Goal: Information Seeking & Learning: Learn about a topic

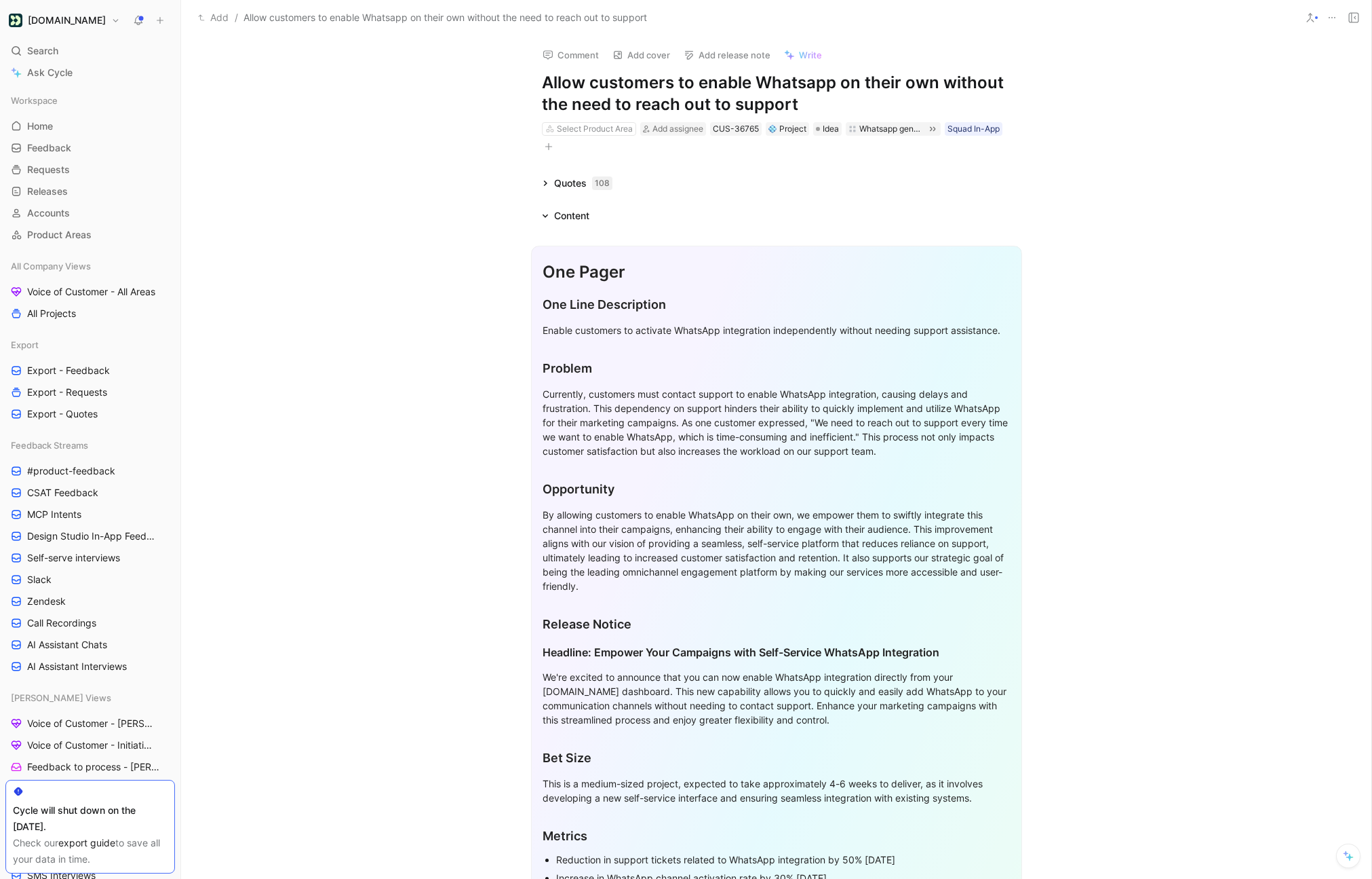
click at [622, 325] on div "Enable customers to activate WhatsApp integration independently without needing…" at bounding box center [777, 330] width 468 height 14
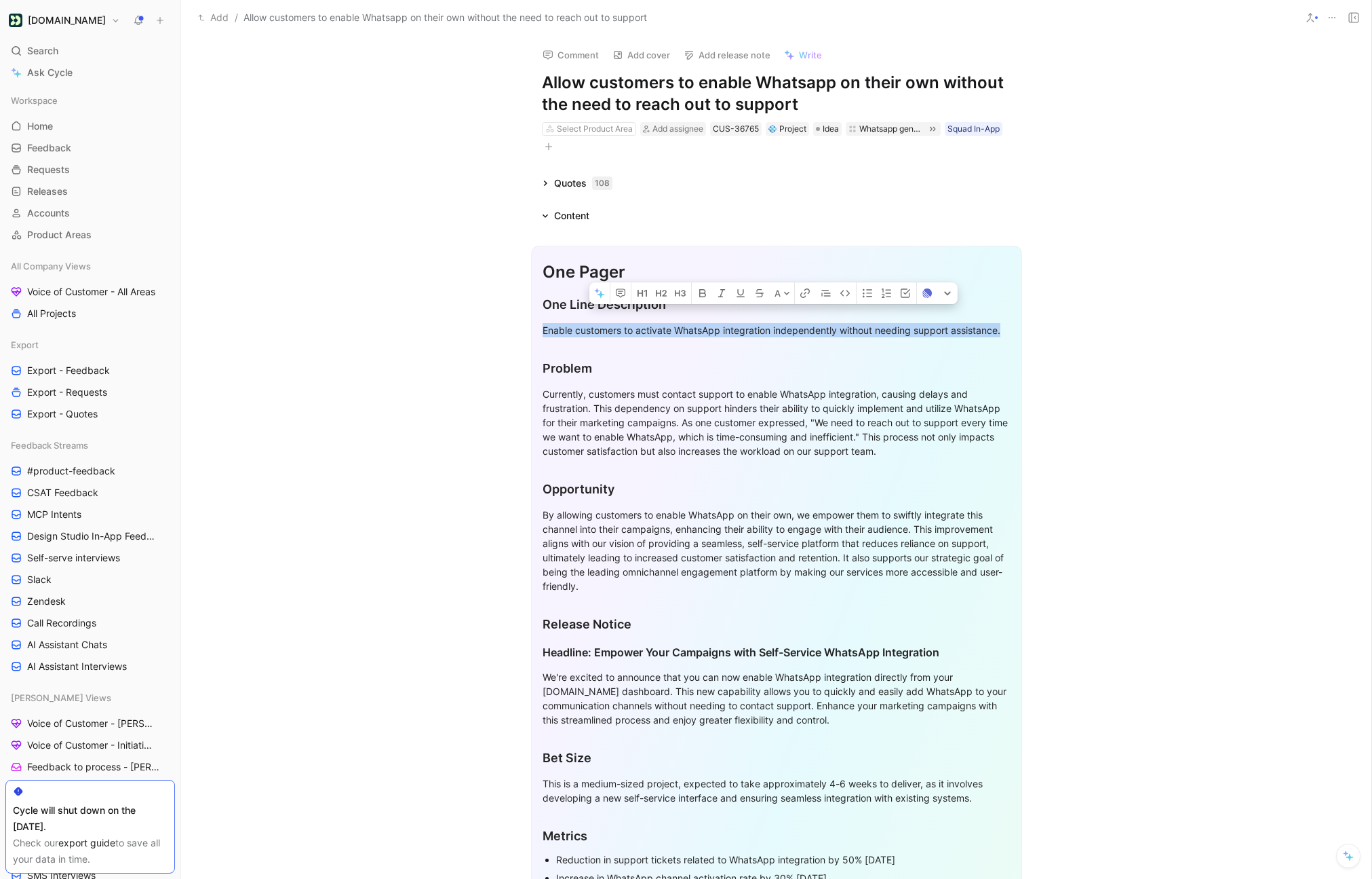
copy div "Enable customers to activate WhatsApp integration independently without needing…"
click at [789, 323] on div "Enable customers to activate WhatsApp integration independently without needing…" at bounding box center [777, 330] width 468 height 14
copy div "Enable customers to activate WhatsApp integration independently without needing…"
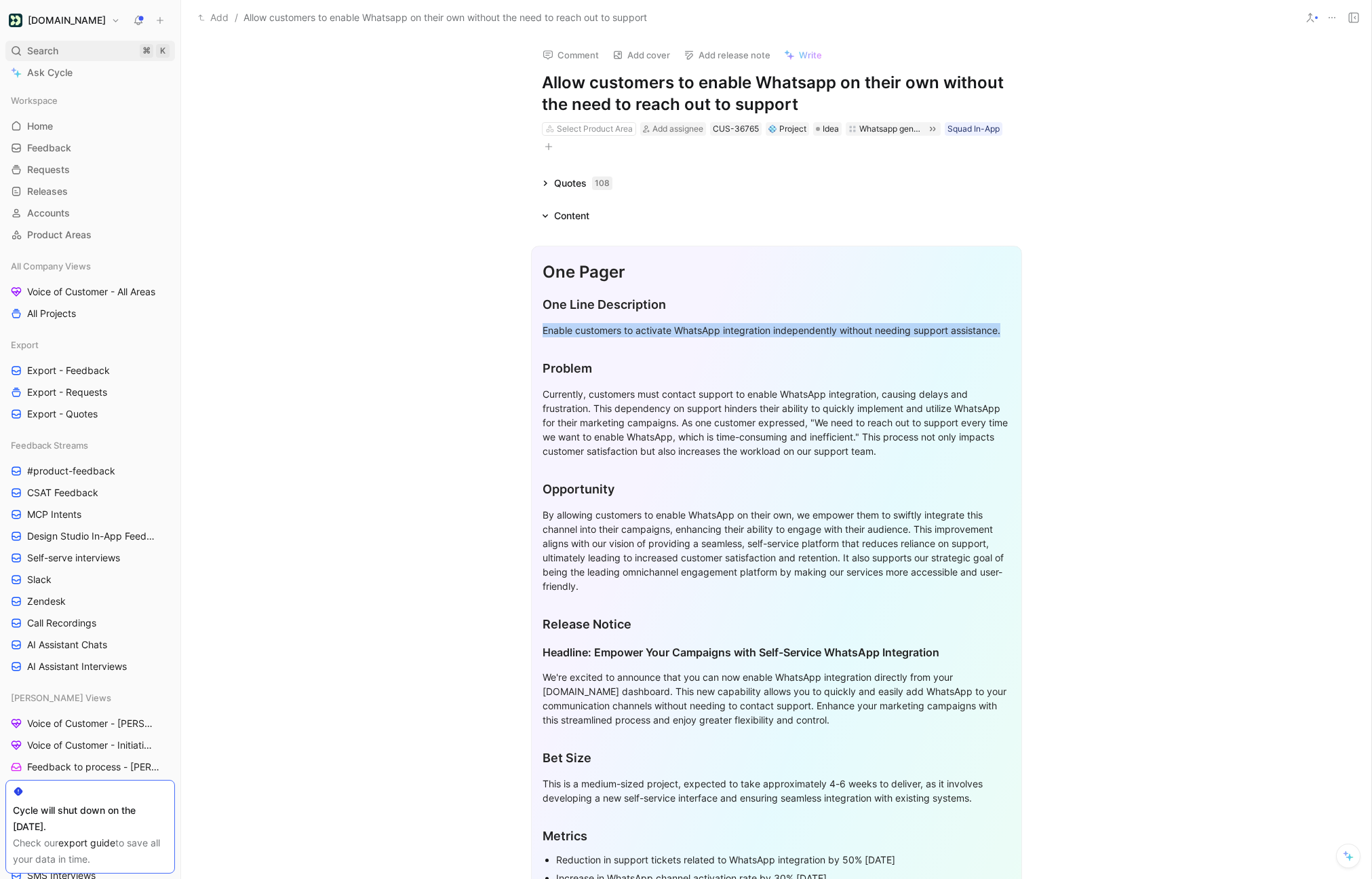
click at [41, 54] on span "Search" at bounding box center [42, 51] width 31 height 16
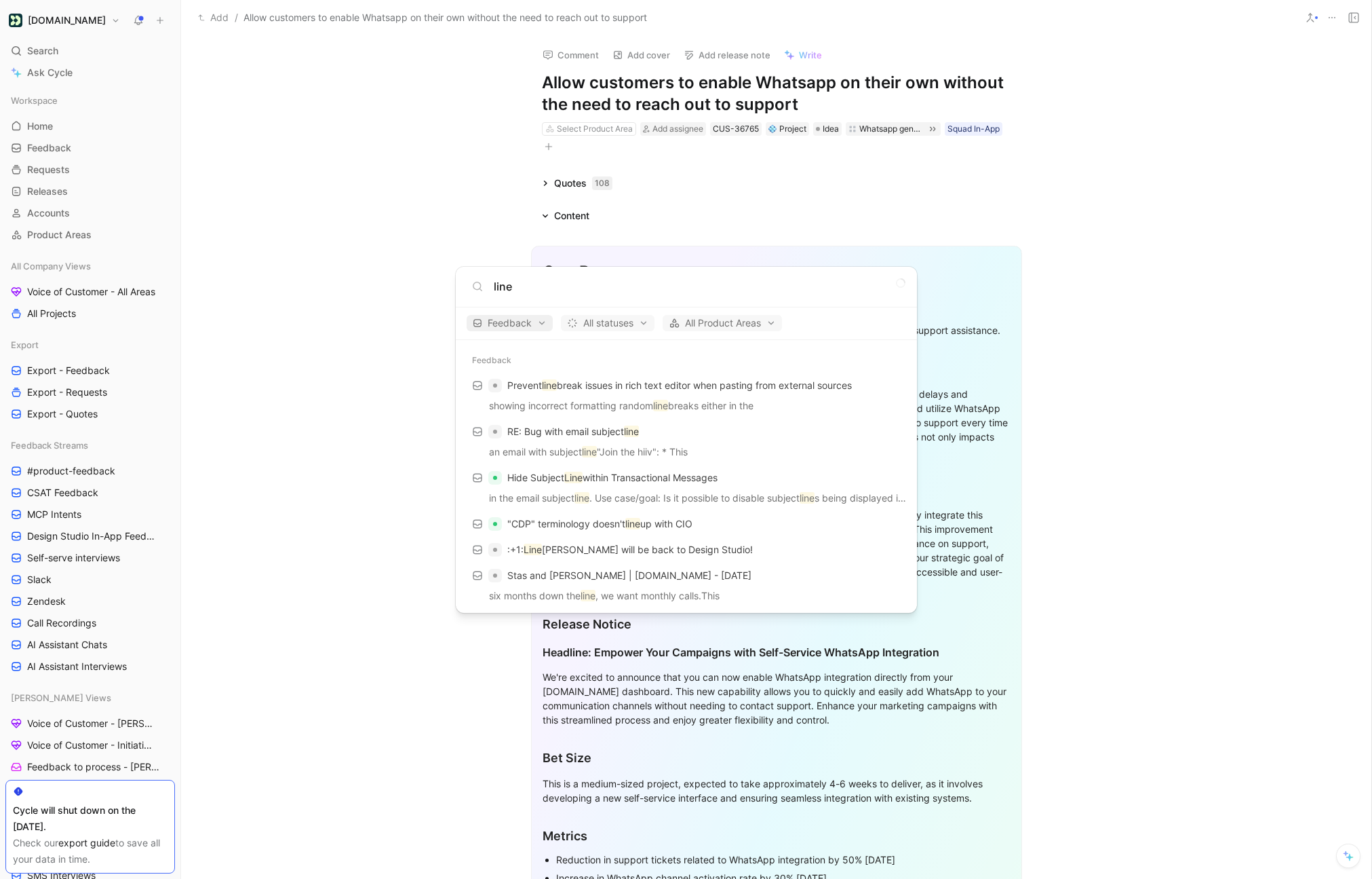
type input "line"
click at [540, 324] on span "Feedback" at bounding box center [509, 323] width 74 height 16
click at [585, 390] on div "Requests" at bounding box center [534, 391] width 129 height 22
click at [585, 355] on div "Feedback" at bounding box center [534, 348] width 129 height 22
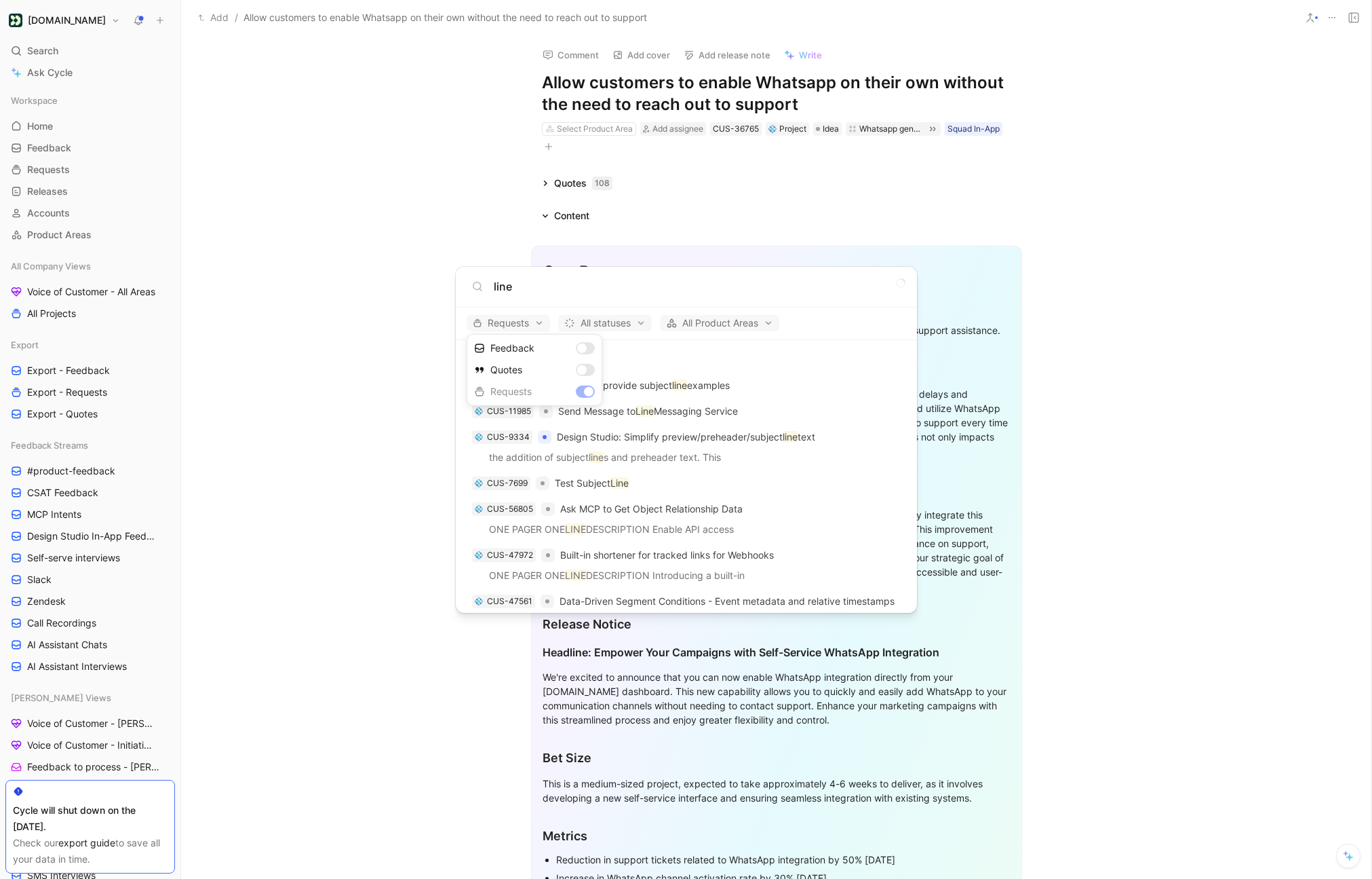
click at [538, 293] on div at bounding box center [686, 439] width 1372 height 879
click at [529, 288] on input "line" at bounding box center [696, 286] width 407 height 16
click at [547, 294] on div "line" at bounding box center [686, 286] width 462 height 41
click at [547, 291] on input "line" at bounding box center [696, 286] width 407 height 16
click at [679, 407] on p "Send Message to Line Messaging Service" at bounding box center [647, 411] width 179 height 16
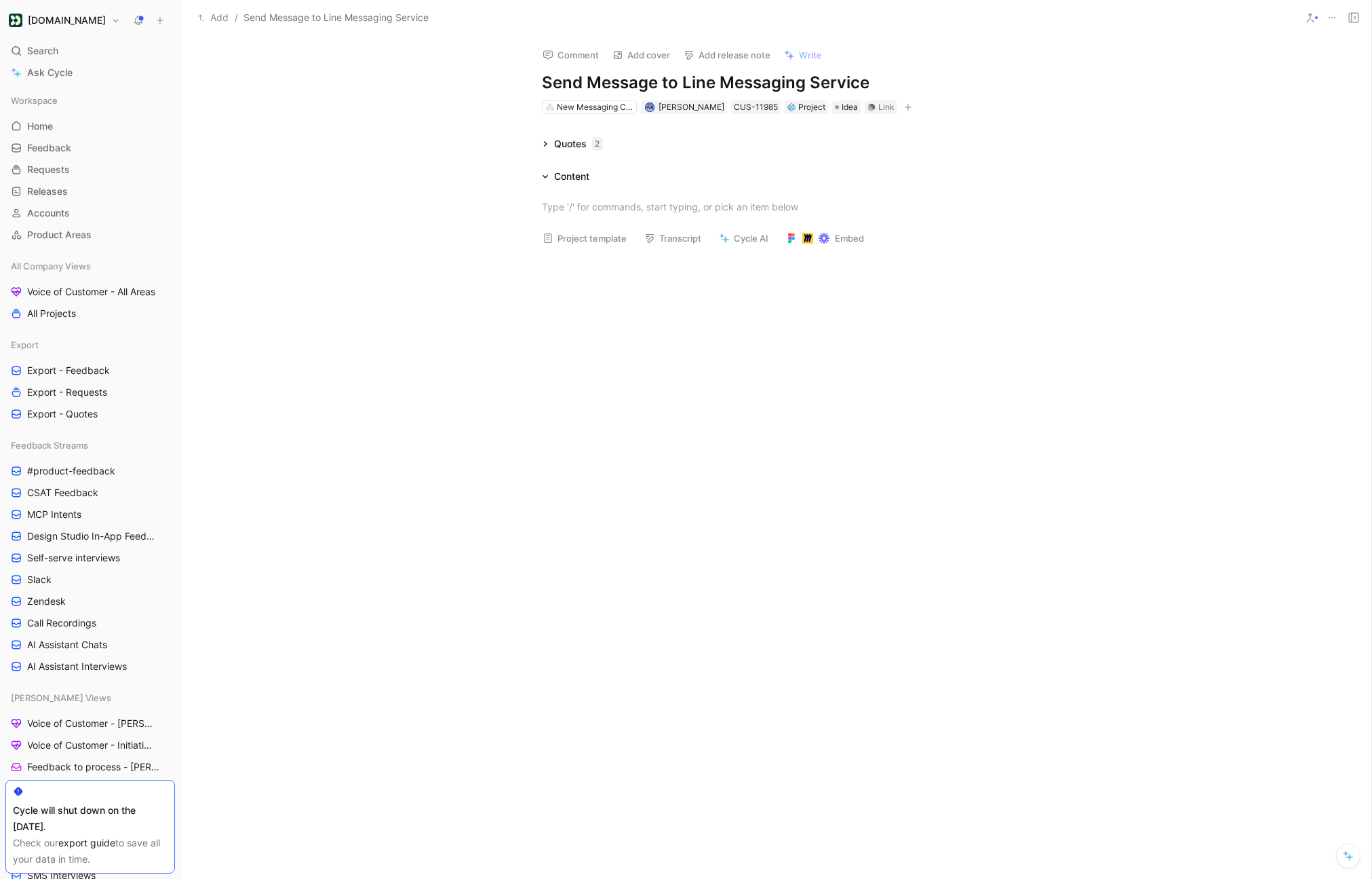
click at [809, 65] on div "Comment Add cover Add release note Write Send Message to Line Messaging Service…" at bounding box center [777, 75] width 521 height 79
click at [804, 55] on span "Write" at bounding box center [809, 55] width 23 height 12
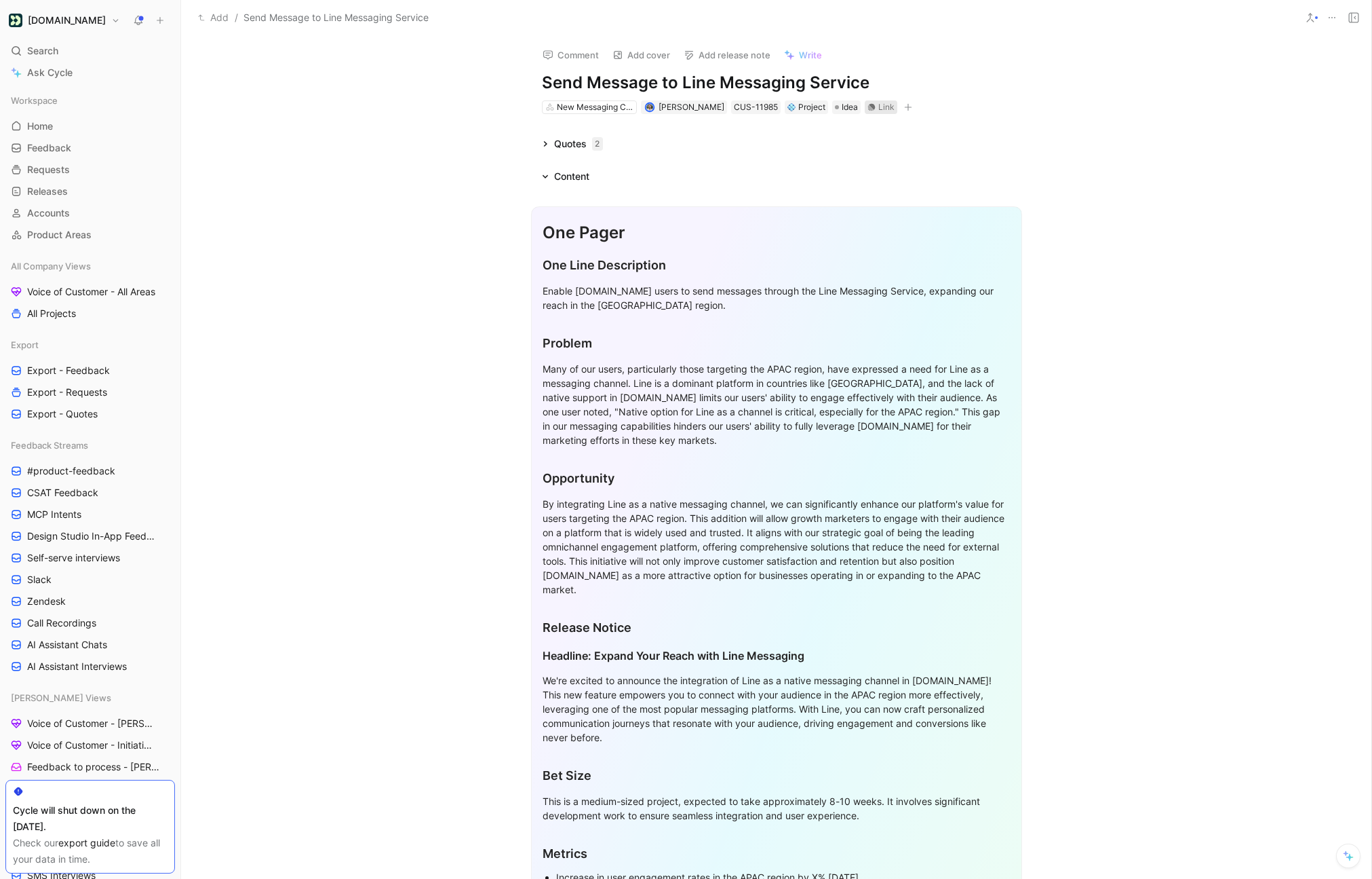
click at [879, 106] on div "Link" at bounding box center [887, 107] width 16 height 14
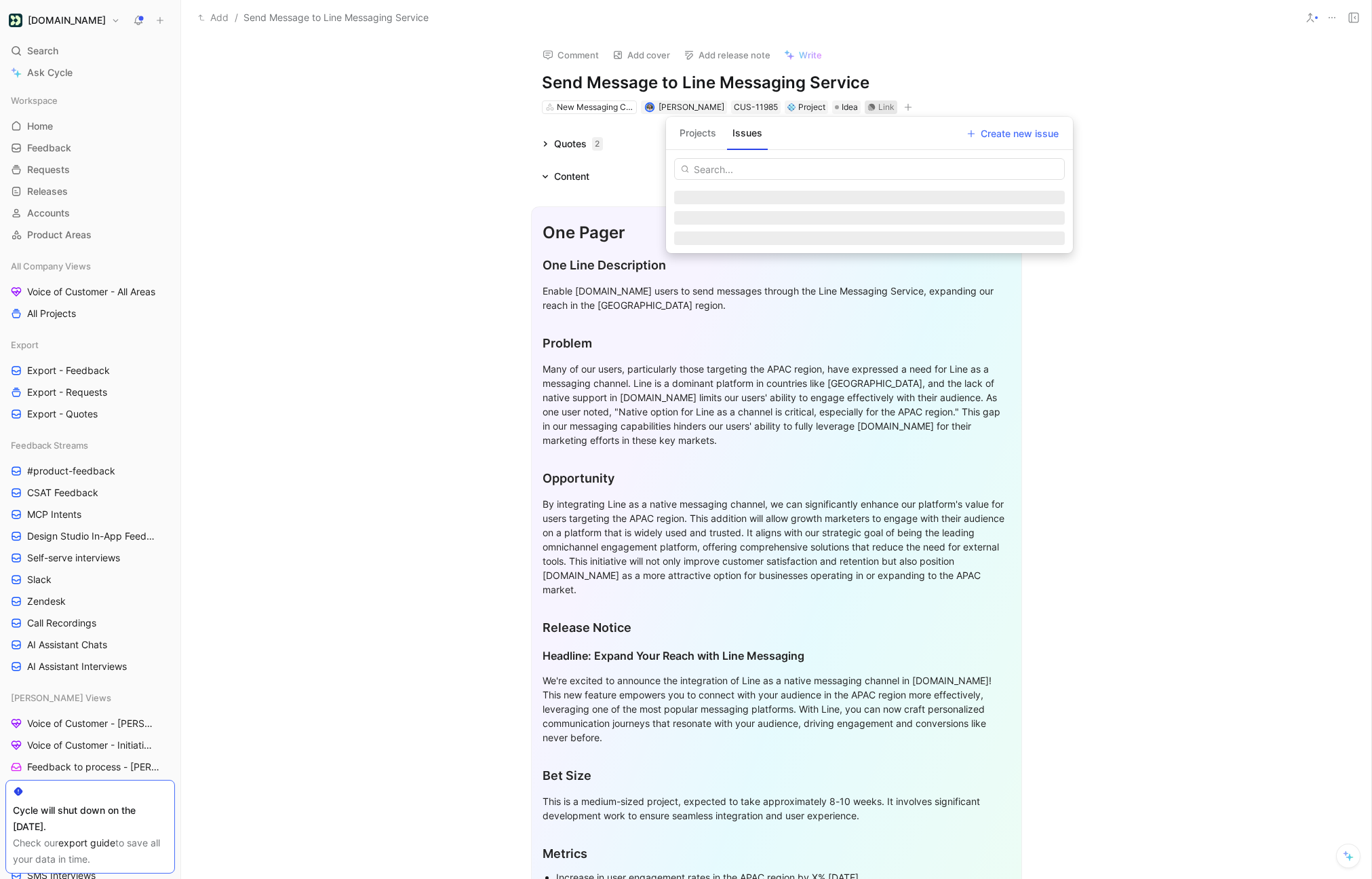
click at [689, 137] on button "Projects" at bounding box center [698, 133] width 48 height 22
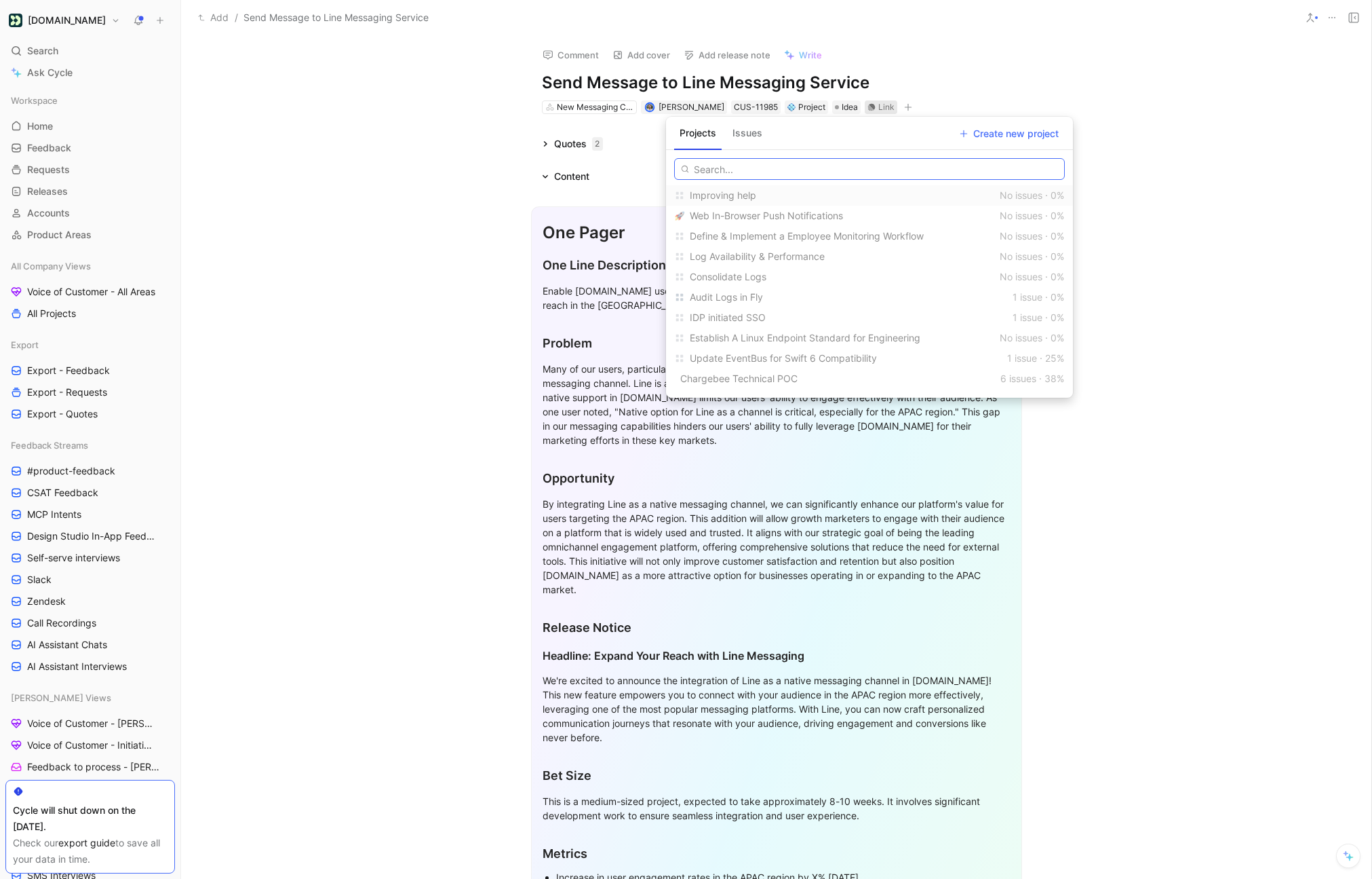
paste input "Support for Line messaging"
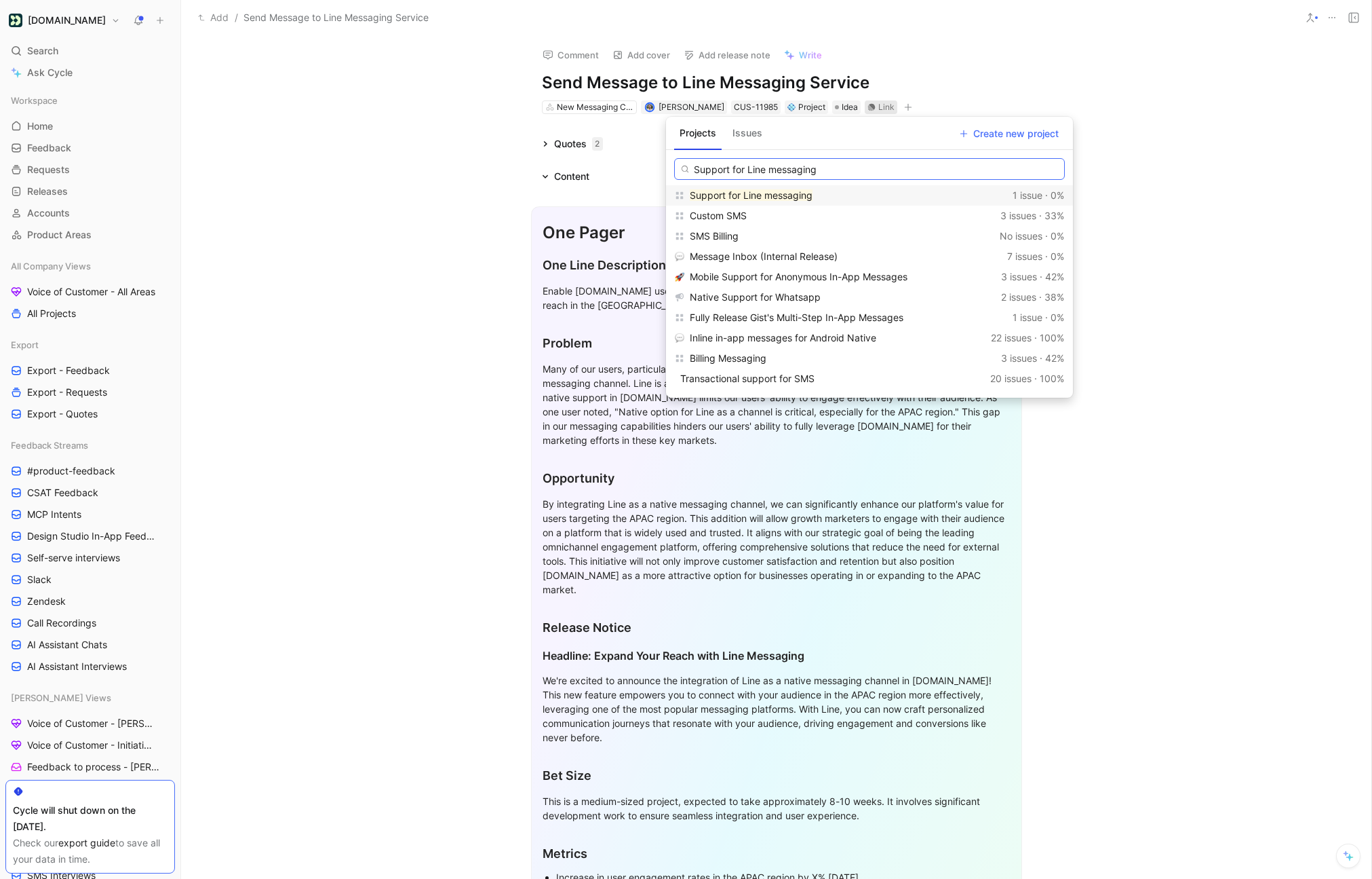
type input "Support for Line messaging"
click at [804, 196] on mark "Support for Line messaging" at bounding box center [751, 195] width 123 height 12
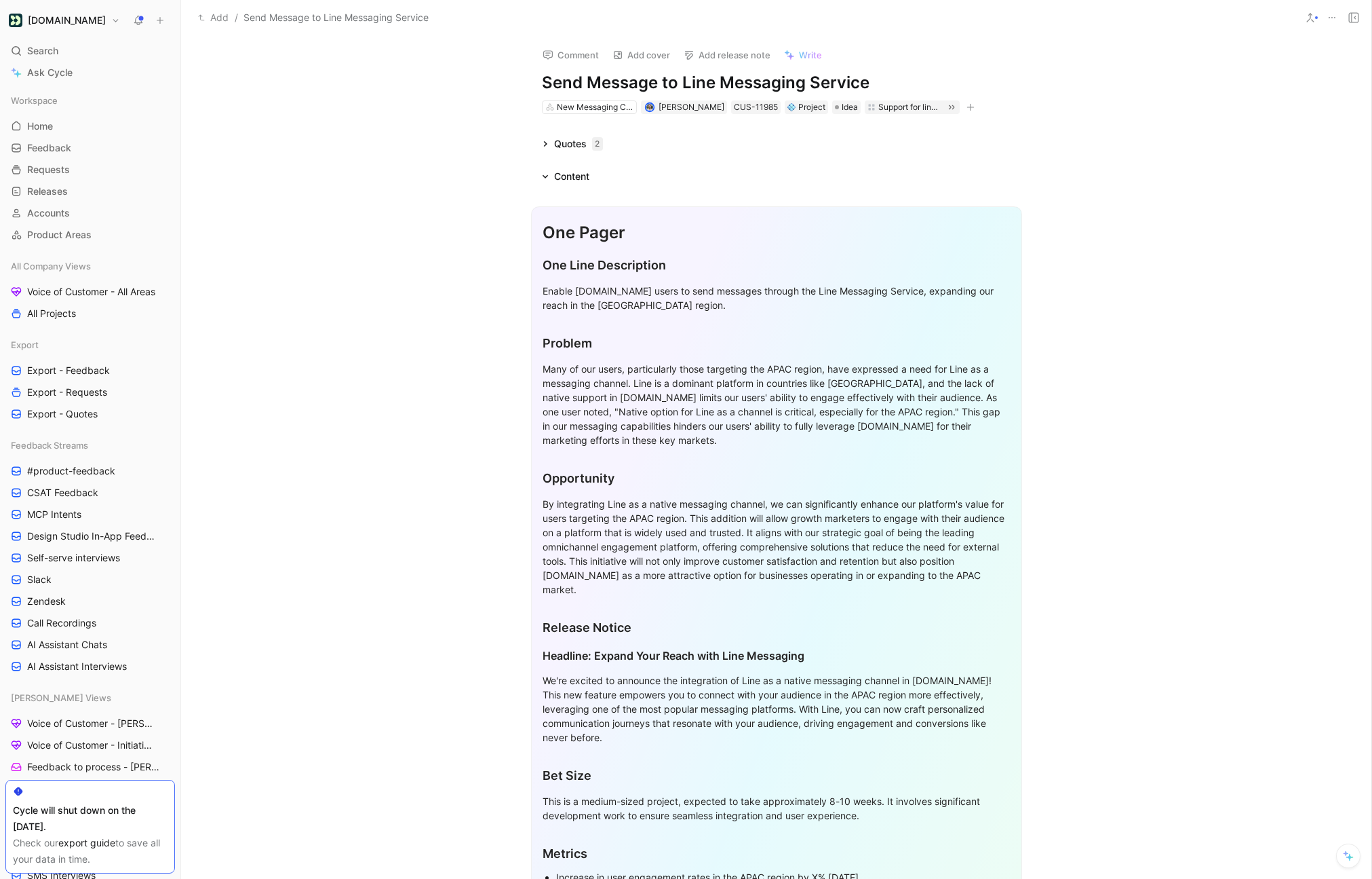
click at [596, 295] on div "Enable Customer.io users to send messages through the Line Messaging Service, e…" at bounding box center [777, 297] width 468 height 29
copy div "Enable Customer.io users to send messages through the Line Messaging Service, e…"
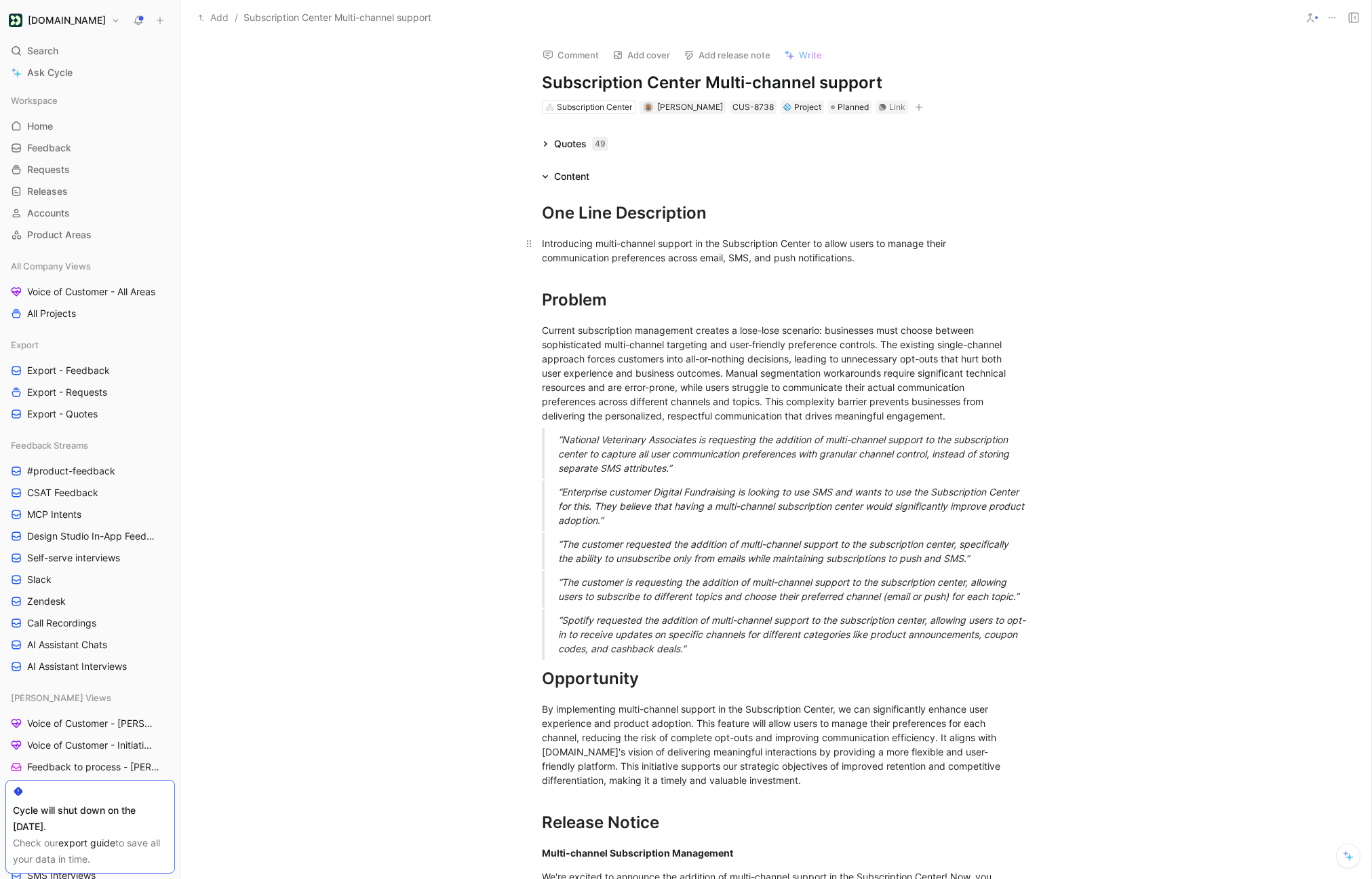
click at [625, 246] on div "Introducing multi-channel support in the Subscription Center to allow users to …" at bounding box center [777, 250] width 470 height 29
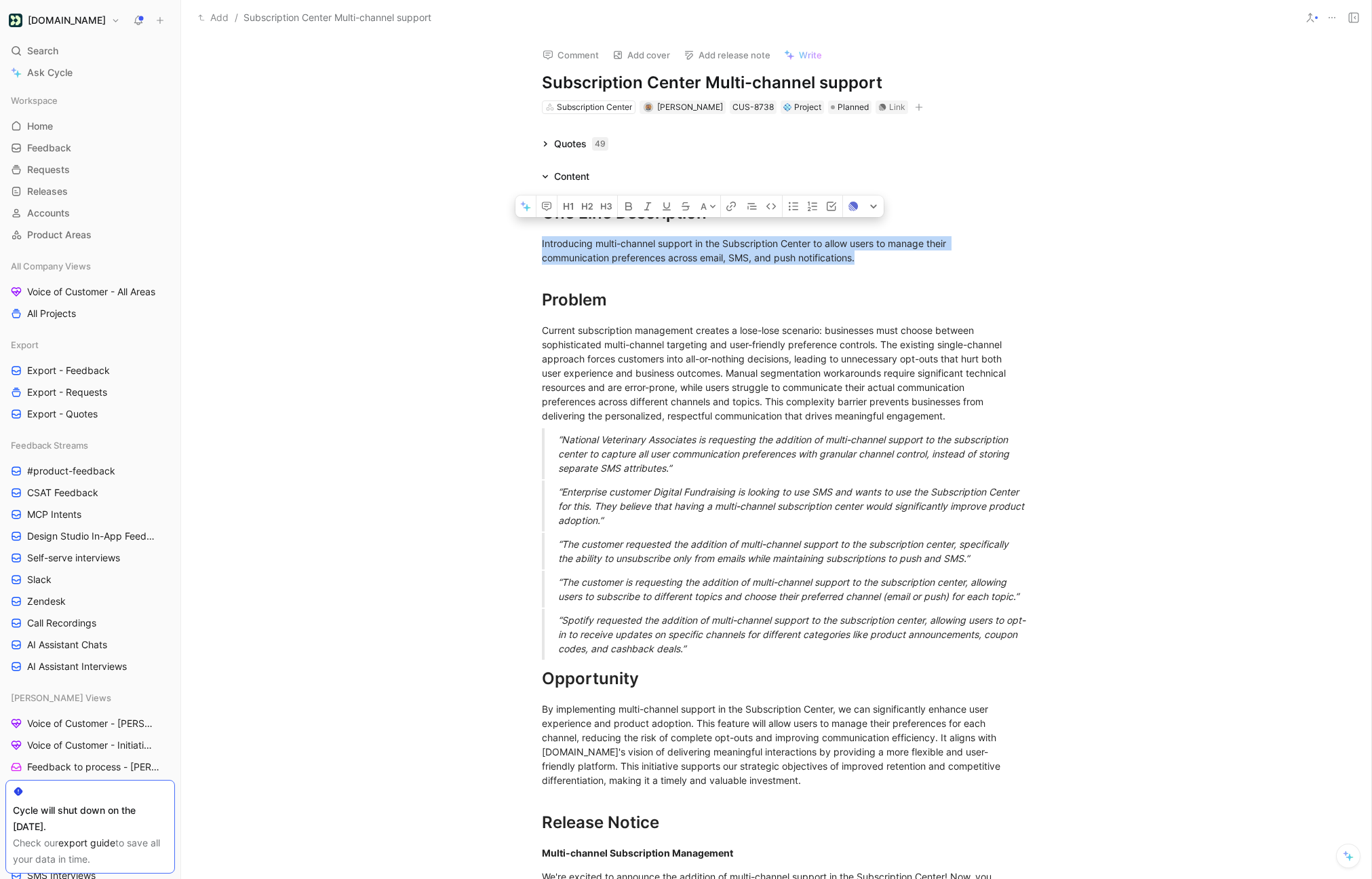
copy div "Introducing multi-channel support in the Subscription Center to allow users to …"
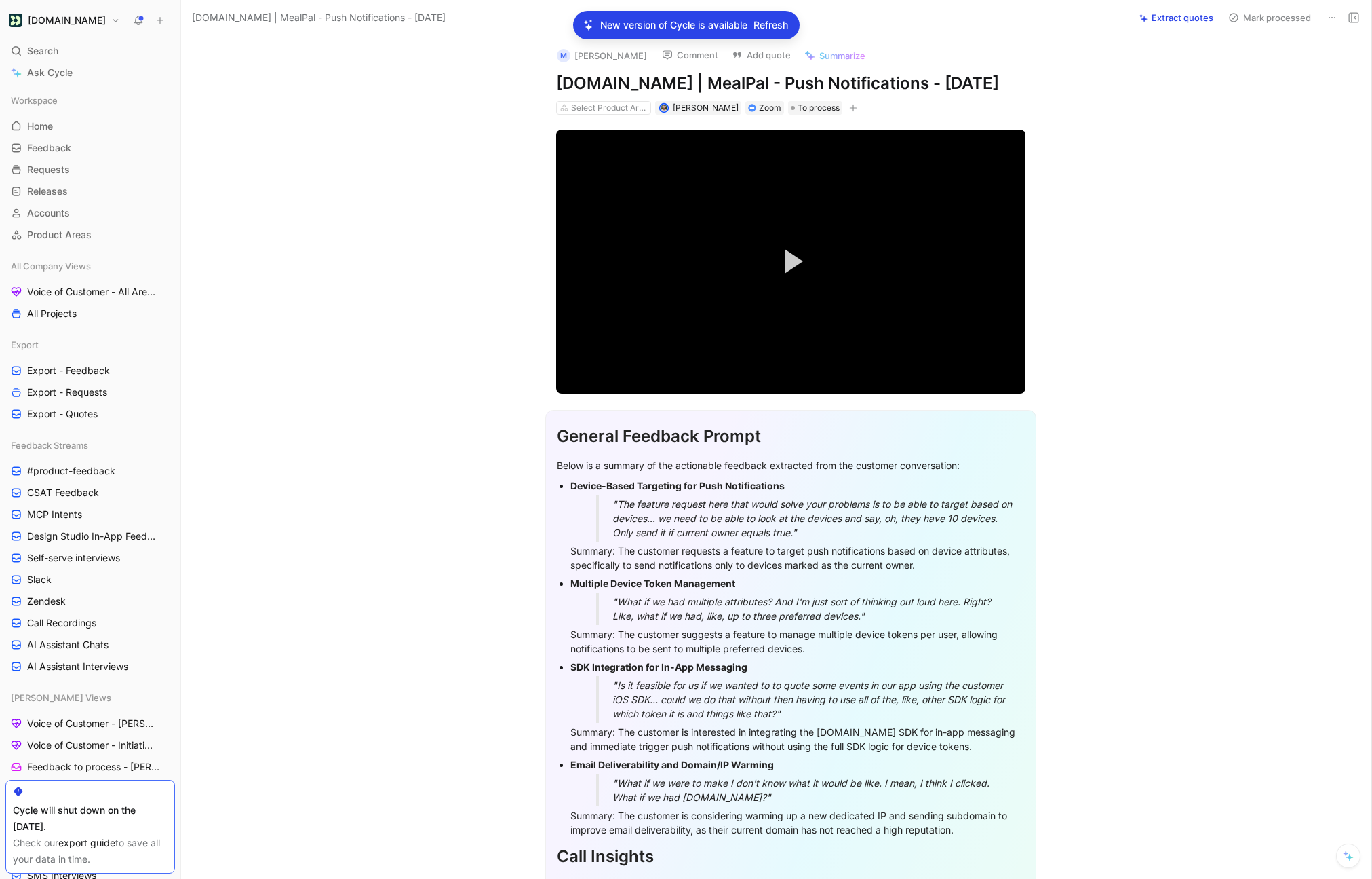
click at [756, 27] on span "Refresh" at bounding box center [771, 25] width 35 height 16
